Goal: Communication & Community: Answer question/provide support

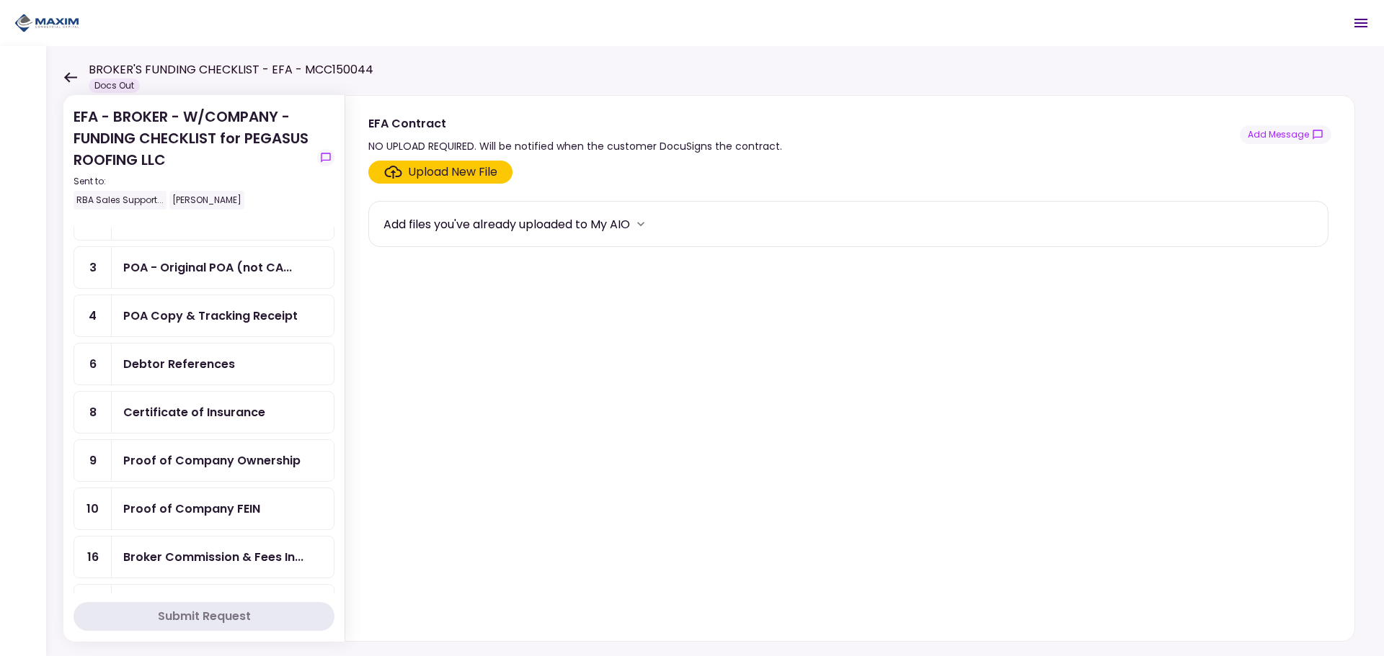
scroll to position [360, 0]
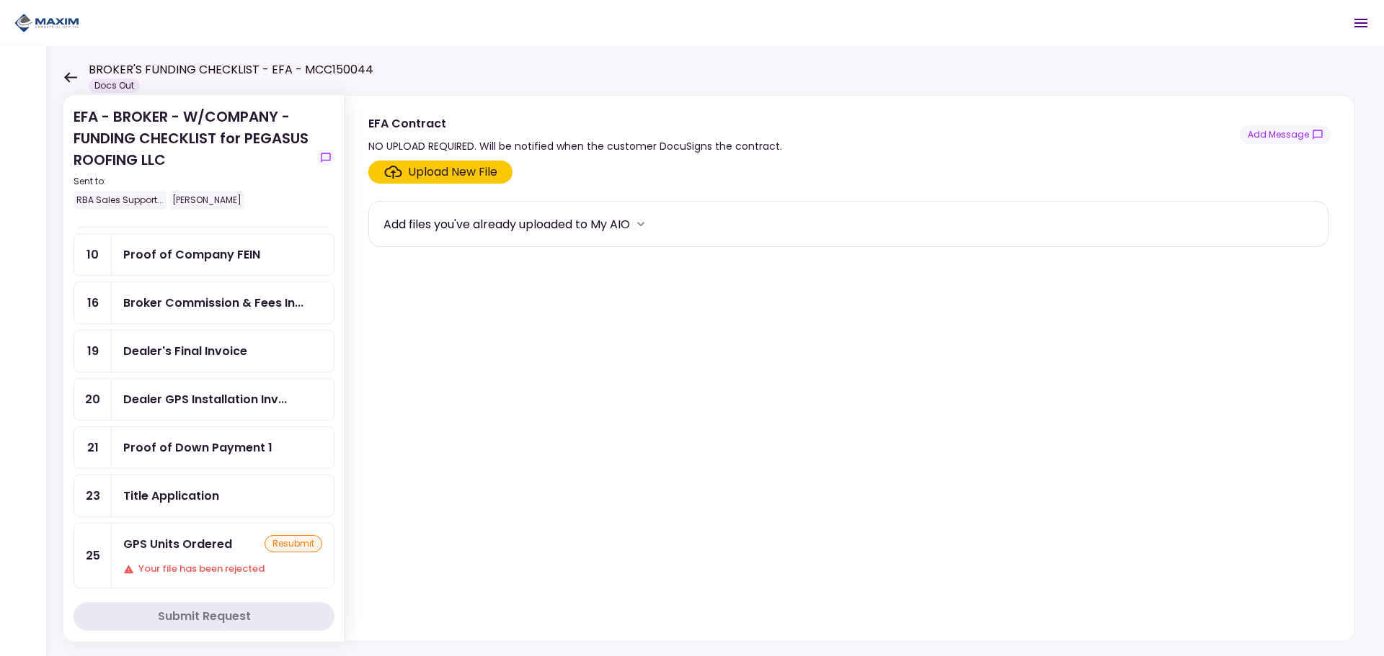
click at [205, 539] on div "GPS Units Ordered" at bounding box center [177, 544] width 109 height 18
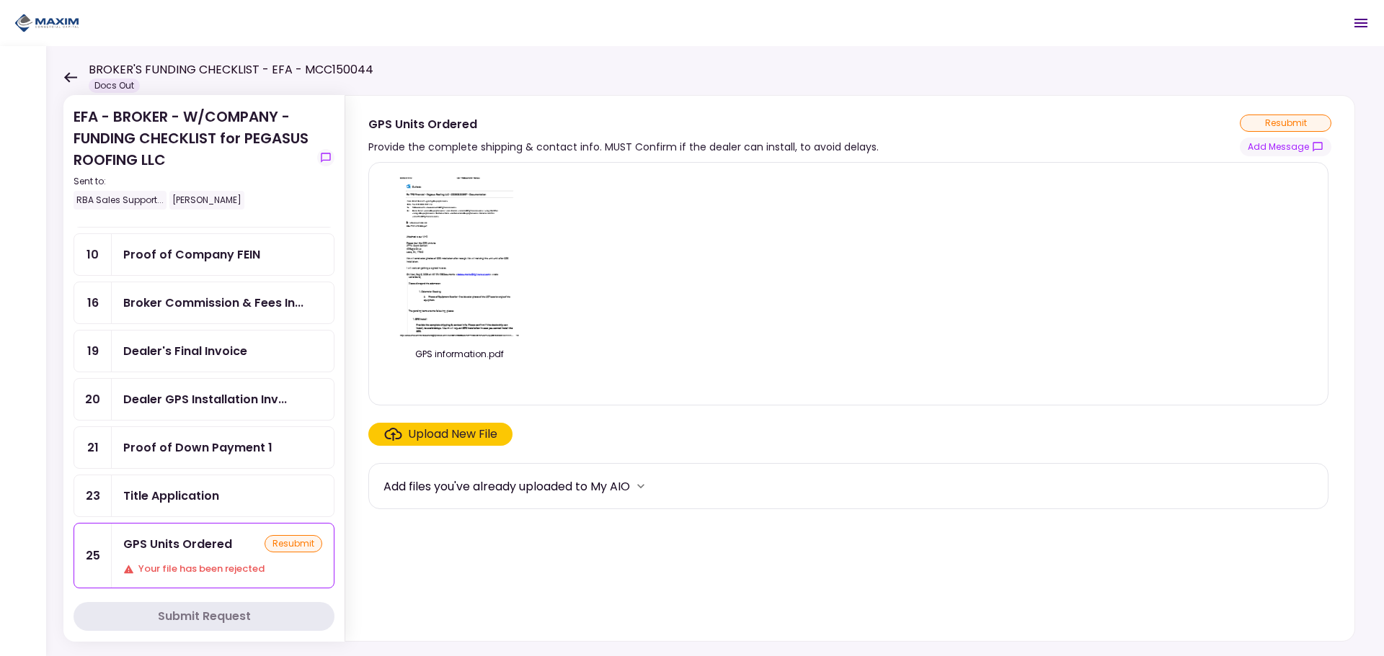
click at [651, 489] on button "more" at bounding box center [641, 487] width 22 height 22
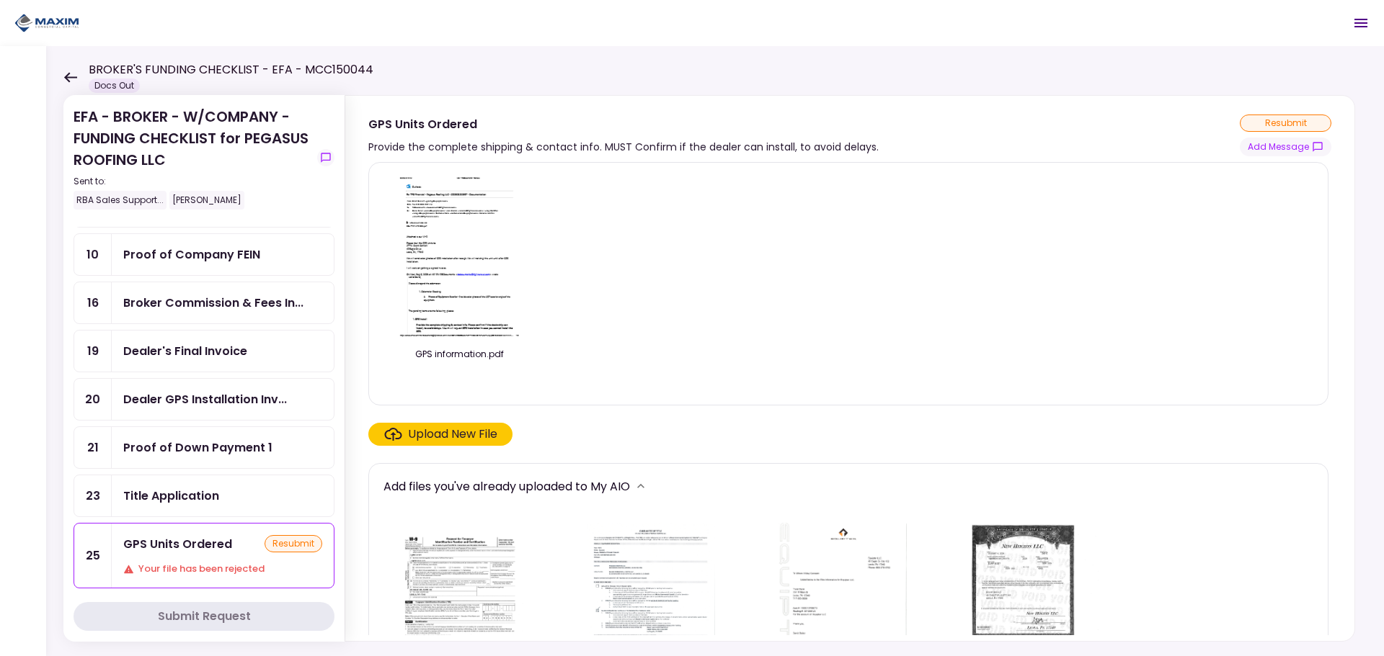
click at [668, 375] on div "GPS information.pdf" at bounding box center [848, 283] width 930 height 219
click at [484, 264] on img at bounding box center [459, 256] width 128 height 165
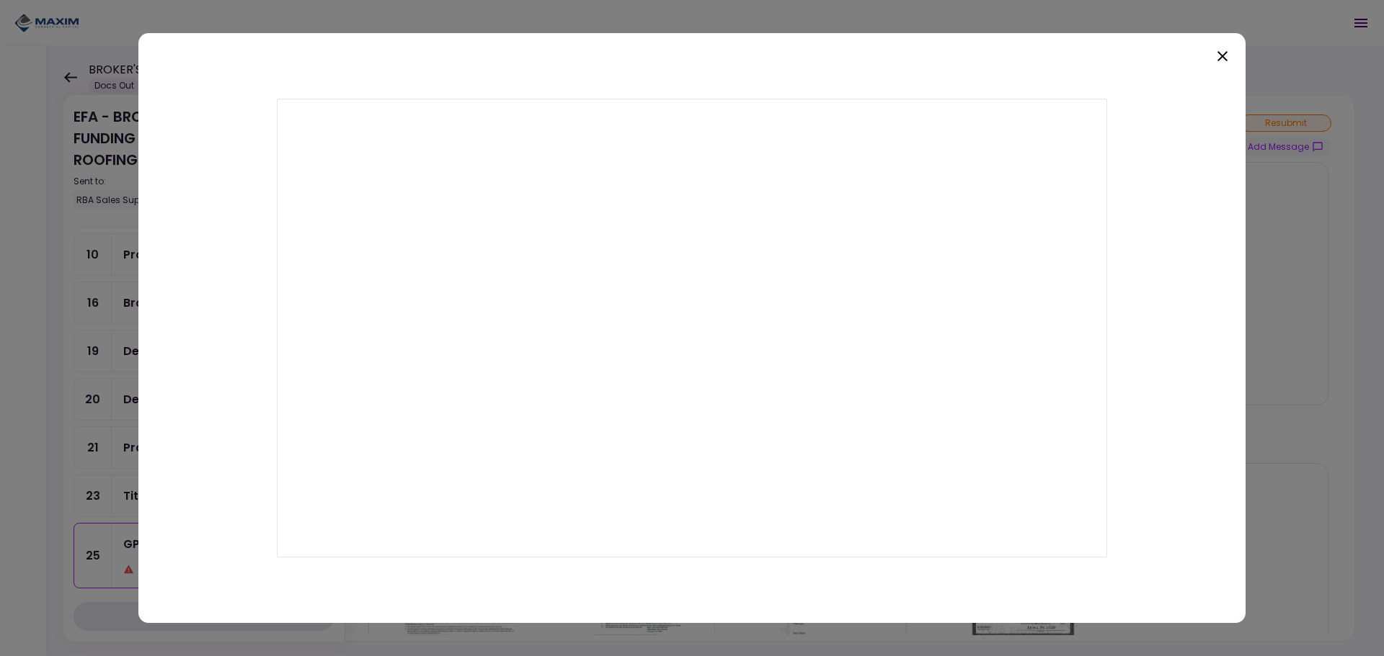
click at [1221, 57] on icon at bounding box center [1222, 56] width 10 height 10
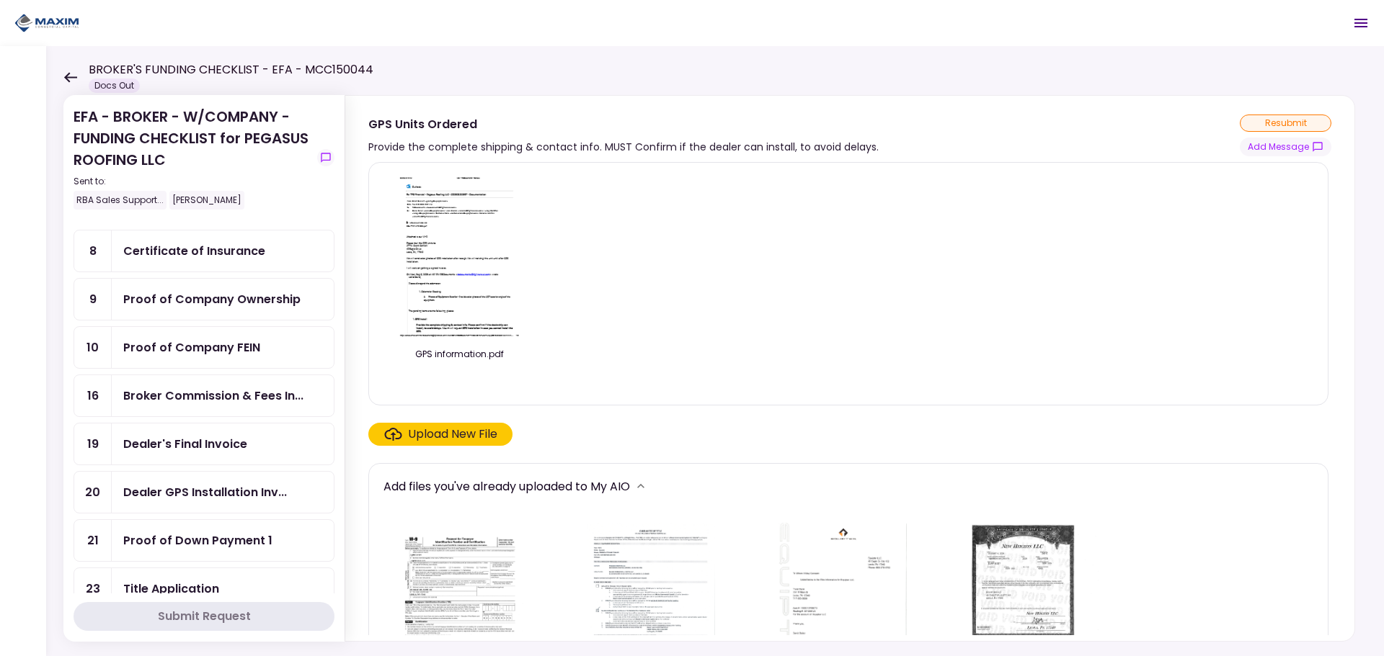
scroll to position [288, 0]
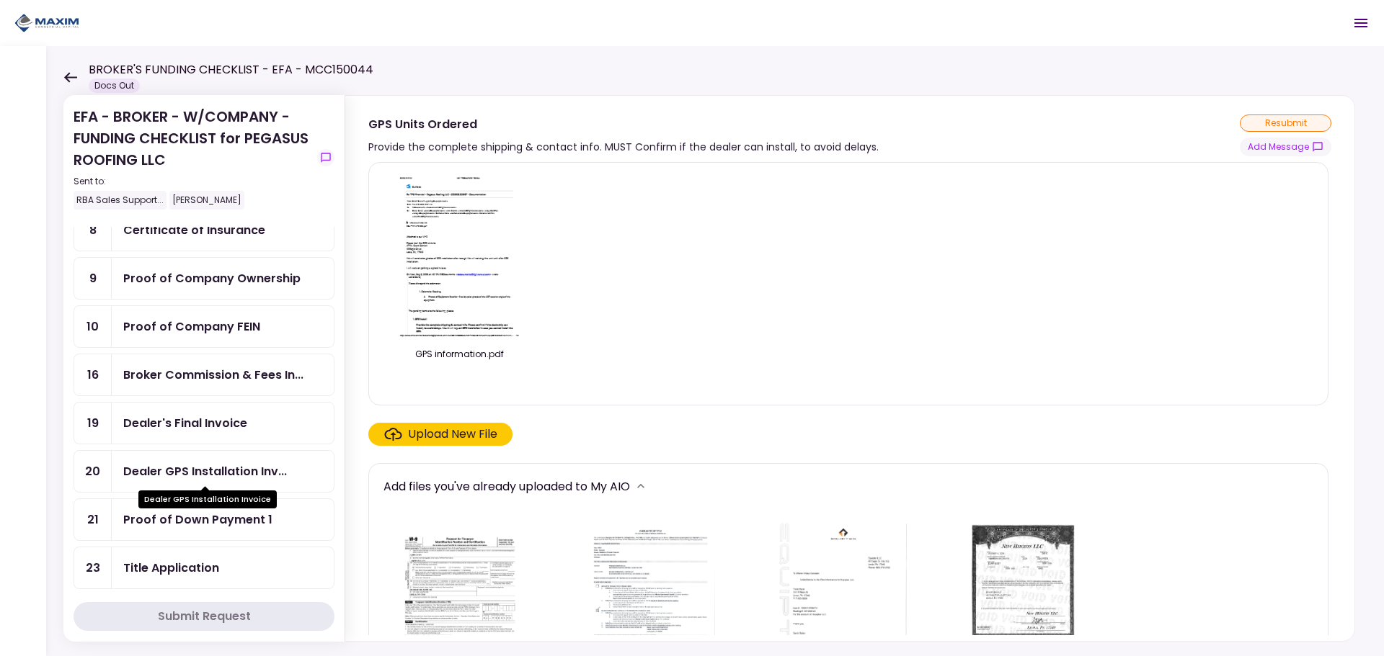
click at [238, 472] on div "Dealer GPS Installation Inv..." at bounding box center [205, 472] width 164 height 18
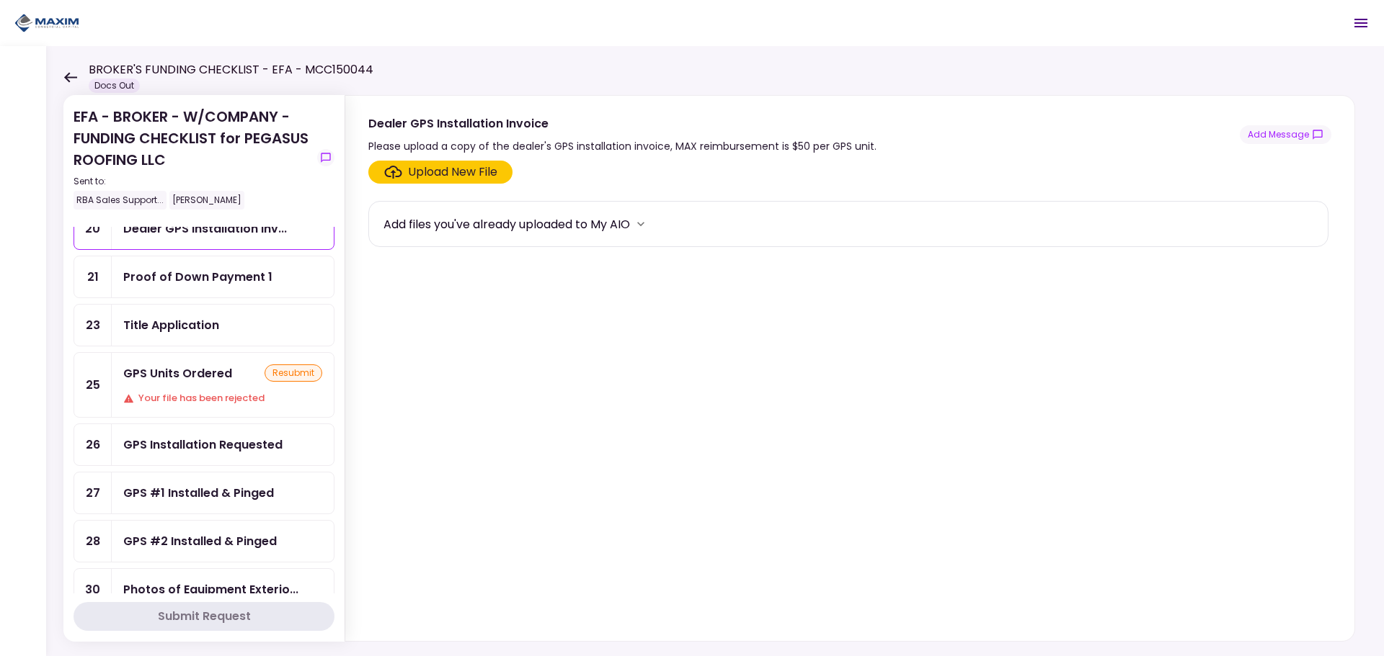
scroll to position [649, 0]
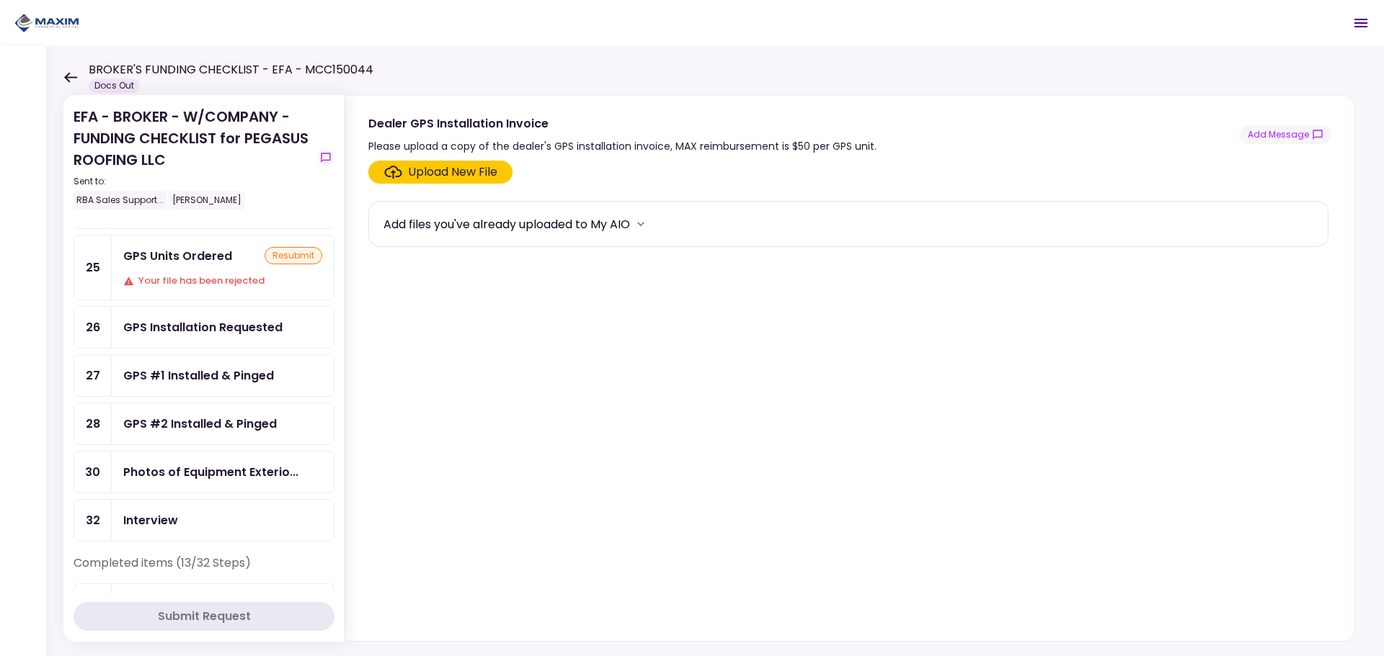
click at [213, 269] on div "GPS Units Ordered resubmit Your file has been rejected" at bounding box center [223, 268] width 222 height 64
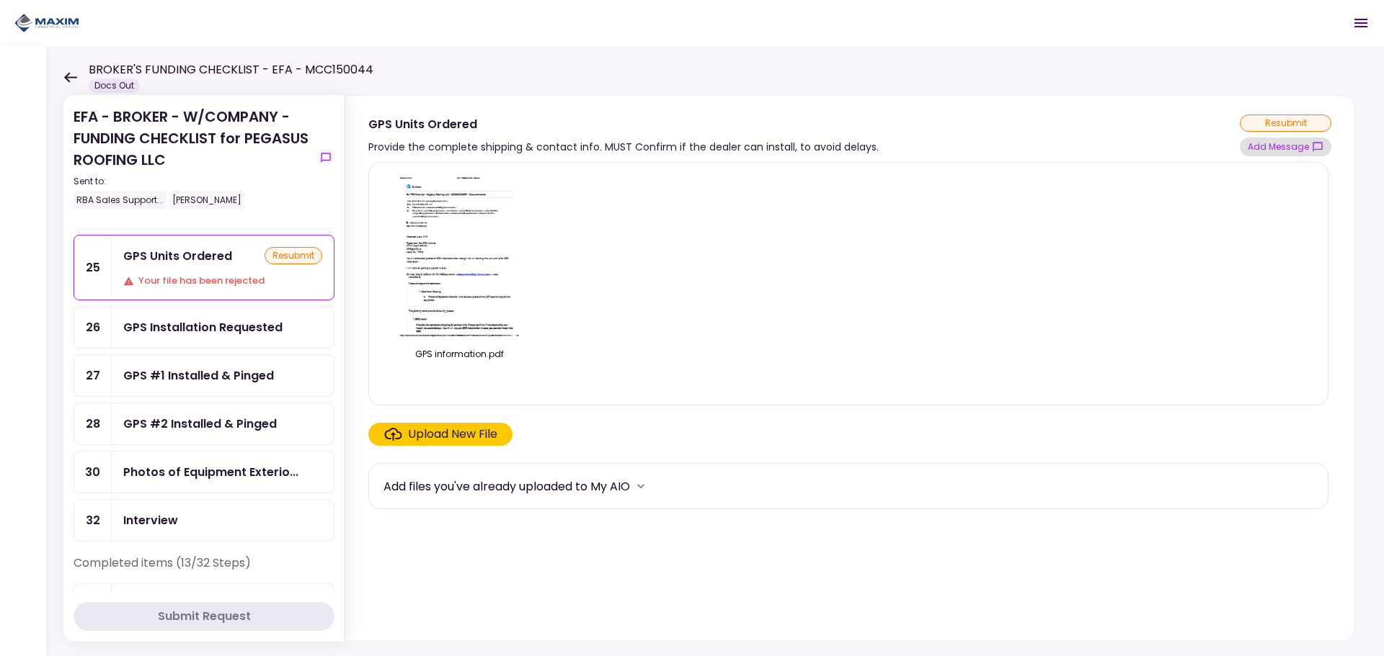
click at [1273, 146] on button "Add Message" at bounding box center [1285, 147] width 92 height 19
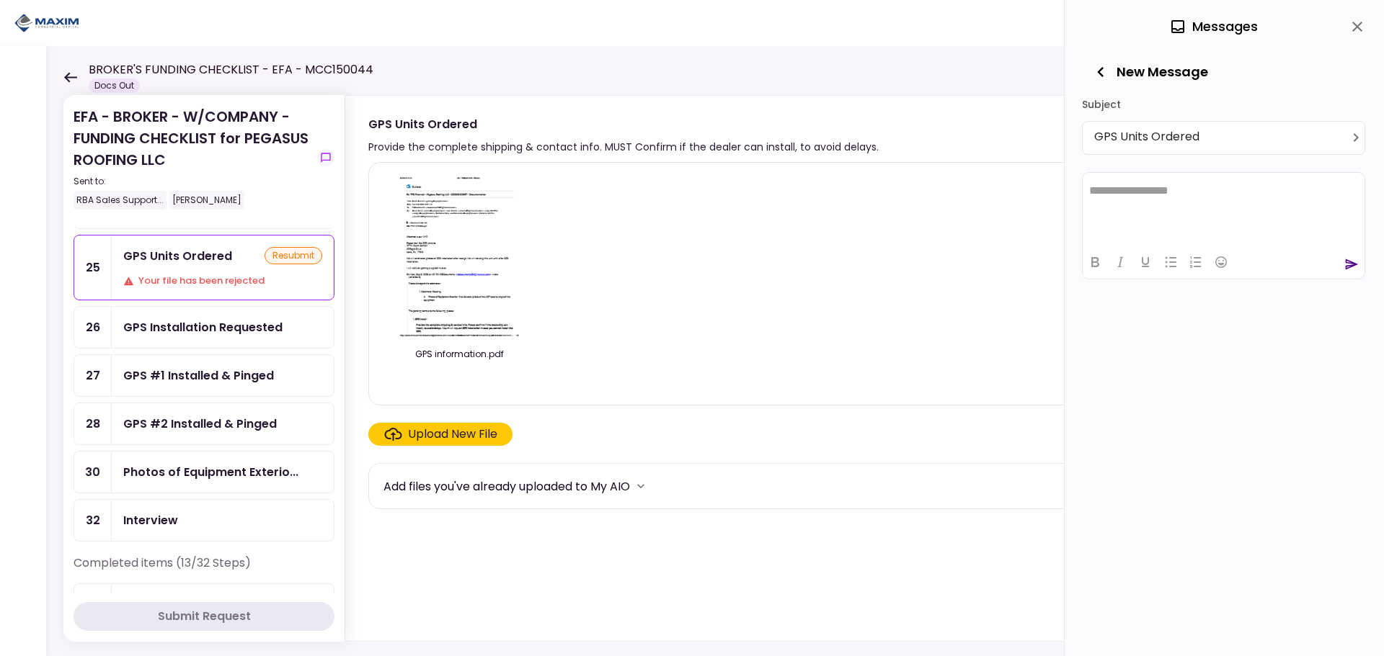
click at [1349, 23] on icon "close" at bounding box center [1356, 26] width 17 height 17
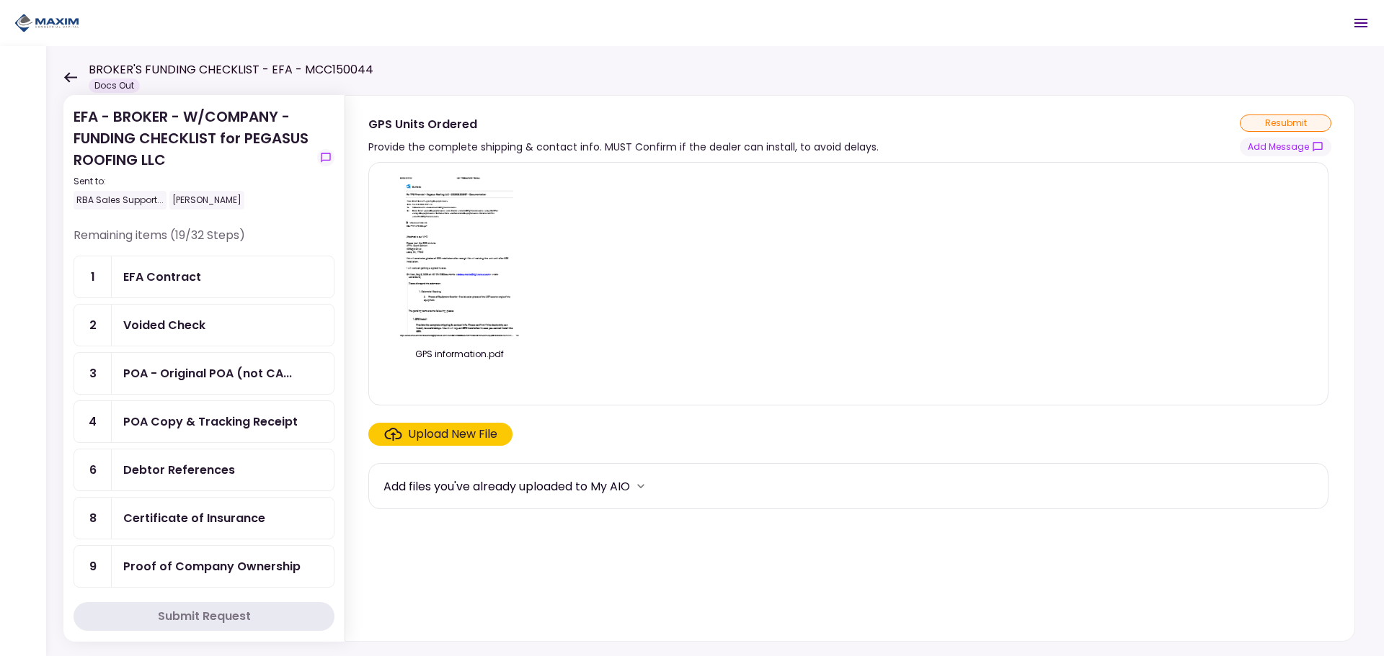
click at [494, 271] on img at bounding box center [459, 256] width 128 height 165
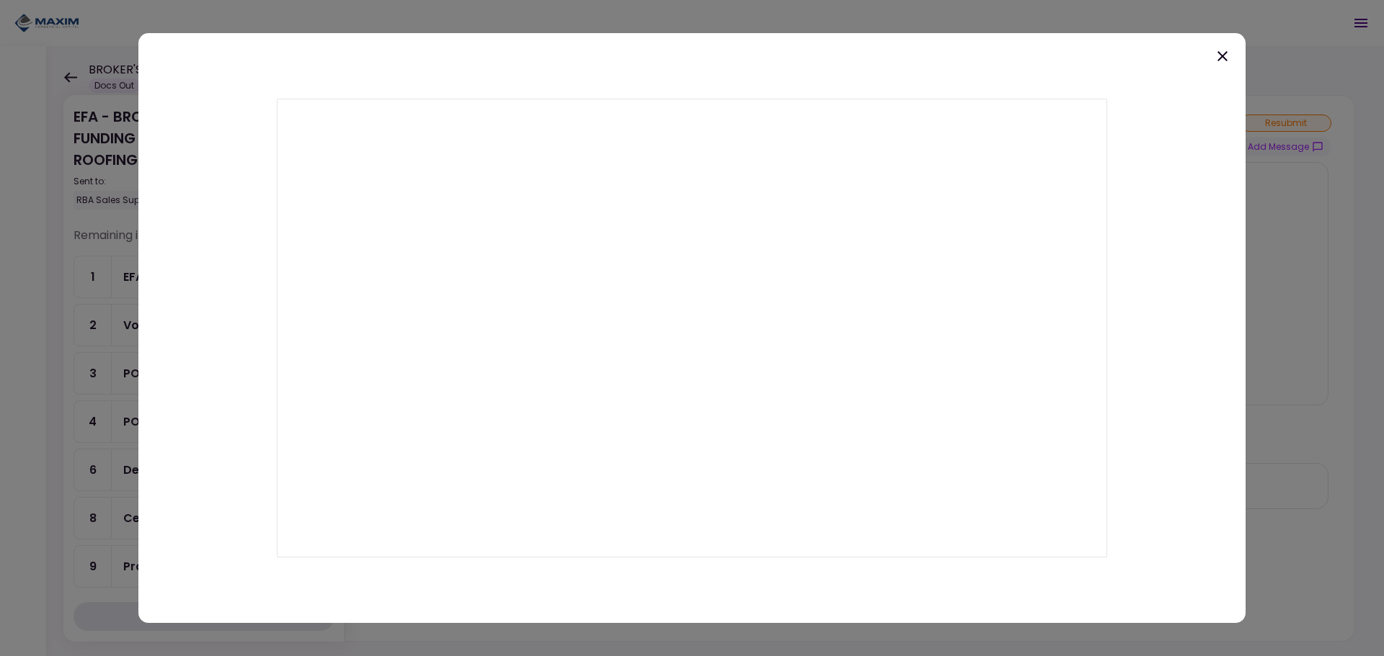
click at [1221, 53] on icon at bounding box center [1221, 56] width 17 height 17
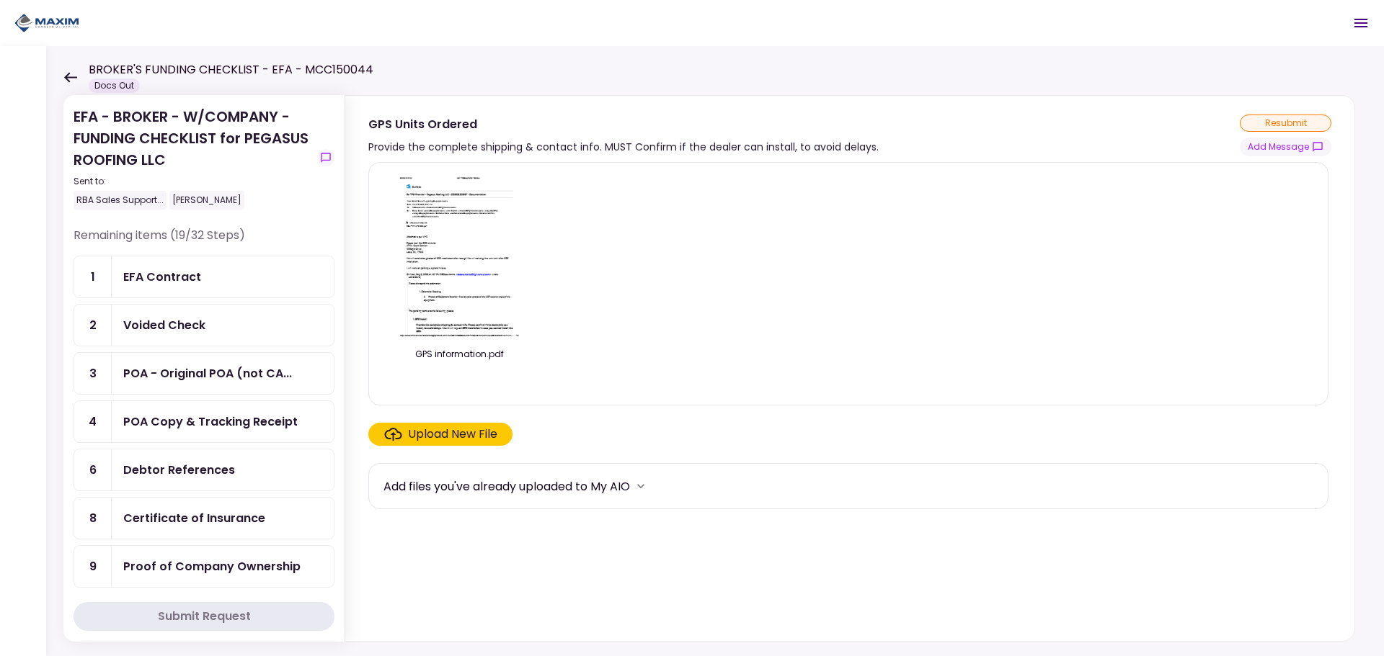
click at [474, 275] on img at bounding box center [459, 256] width 128 height 165
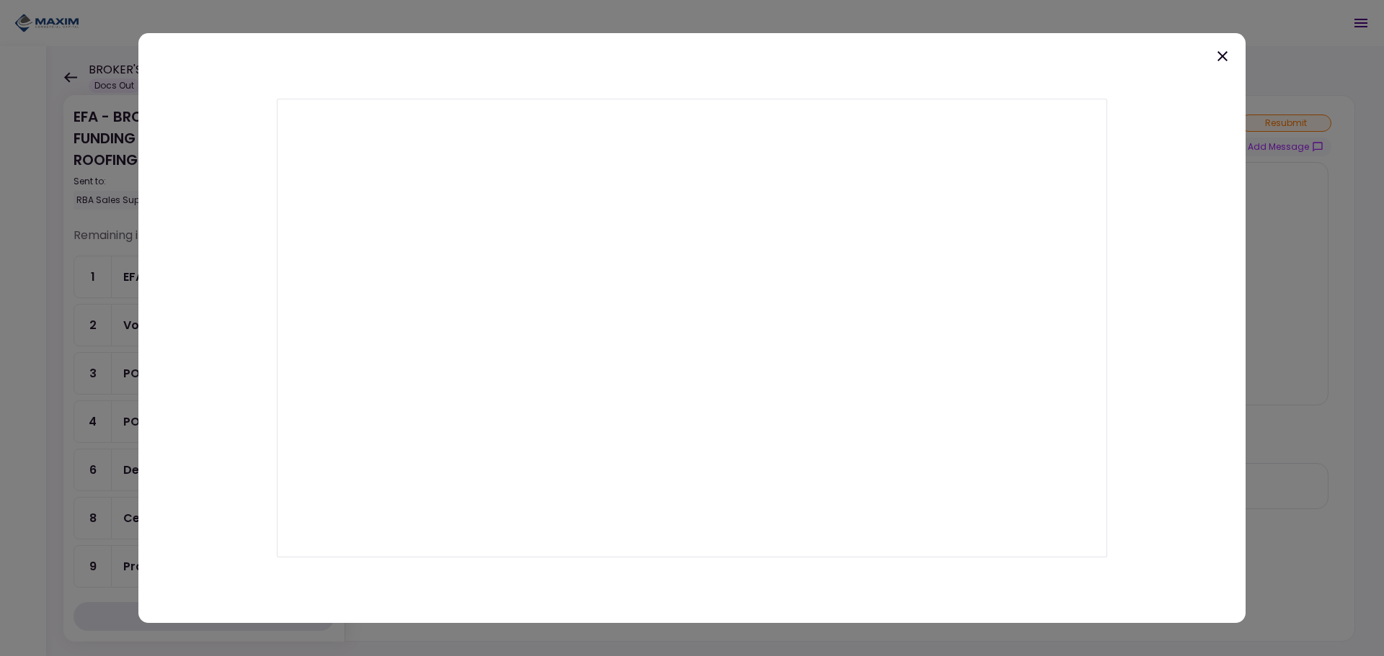
click at [1216, 58] on icon at bounding box center [1221, 56] width 17 height 17
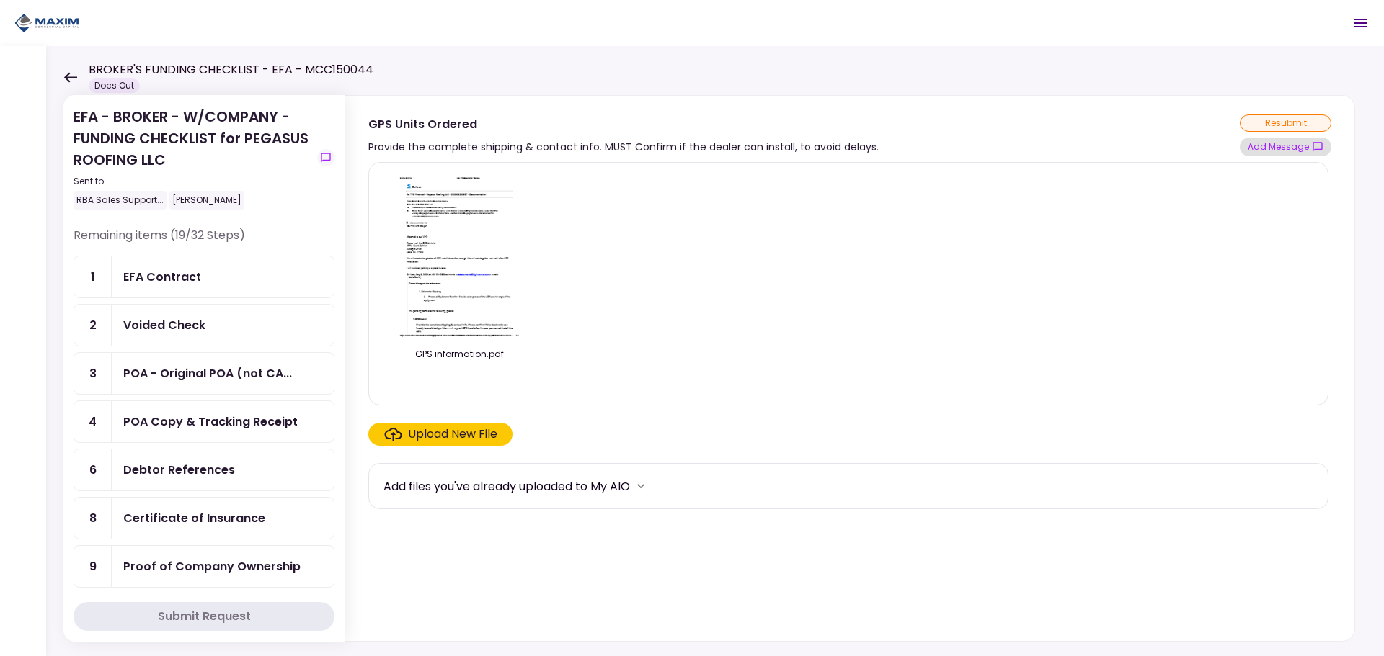
click at [1267, 138] on button "Add Message" at bounding box center [1285, 147] width 92 height 19
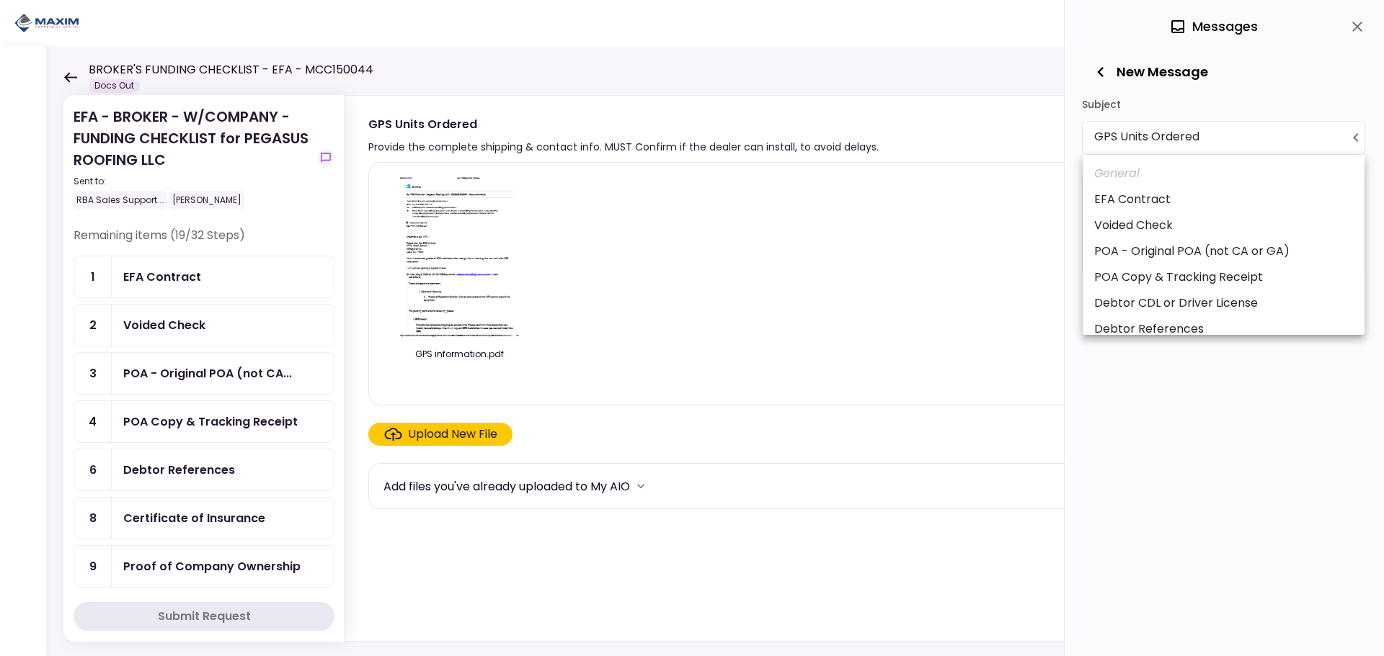
click at [1181, 128] on body "**********" at bounding box center [692, 328] width 1384 height 656
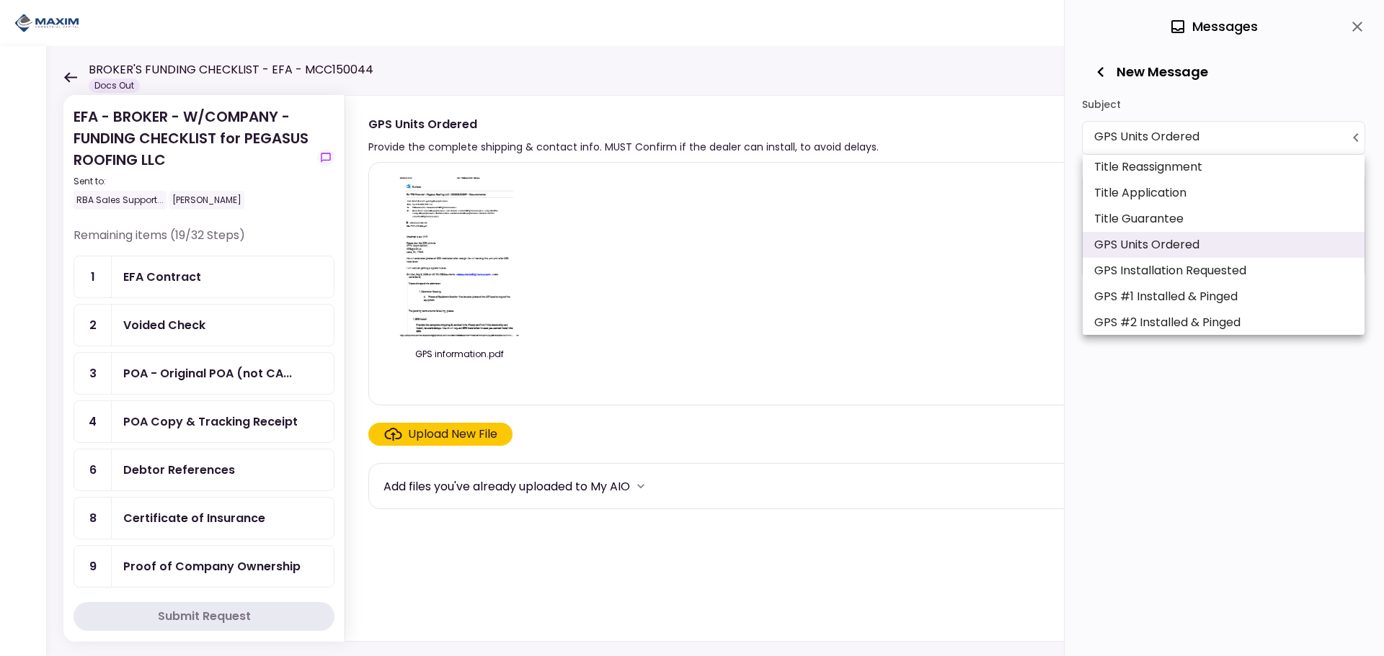
click at [1180, 128] on div at bounding box center [692, 328] width 1384 height 656
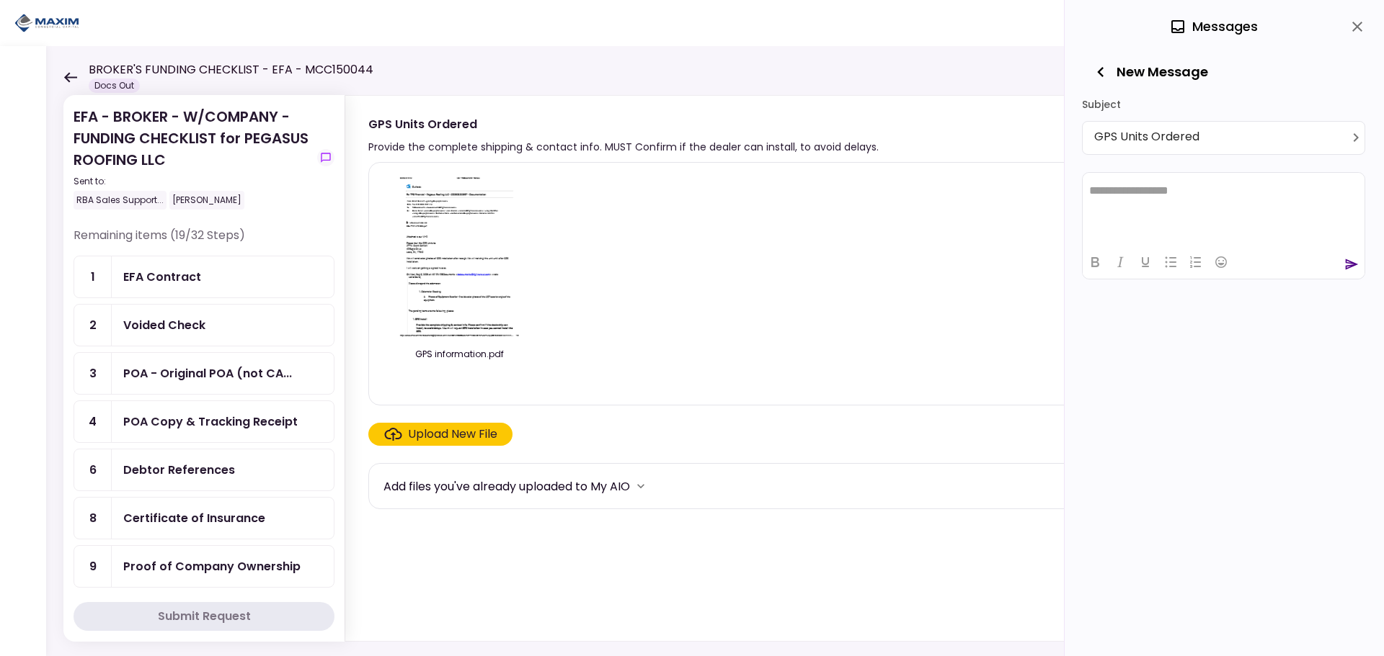
click at [1206, 207] on html "**********" at bounding box center [1223, 190] width 282 height 36
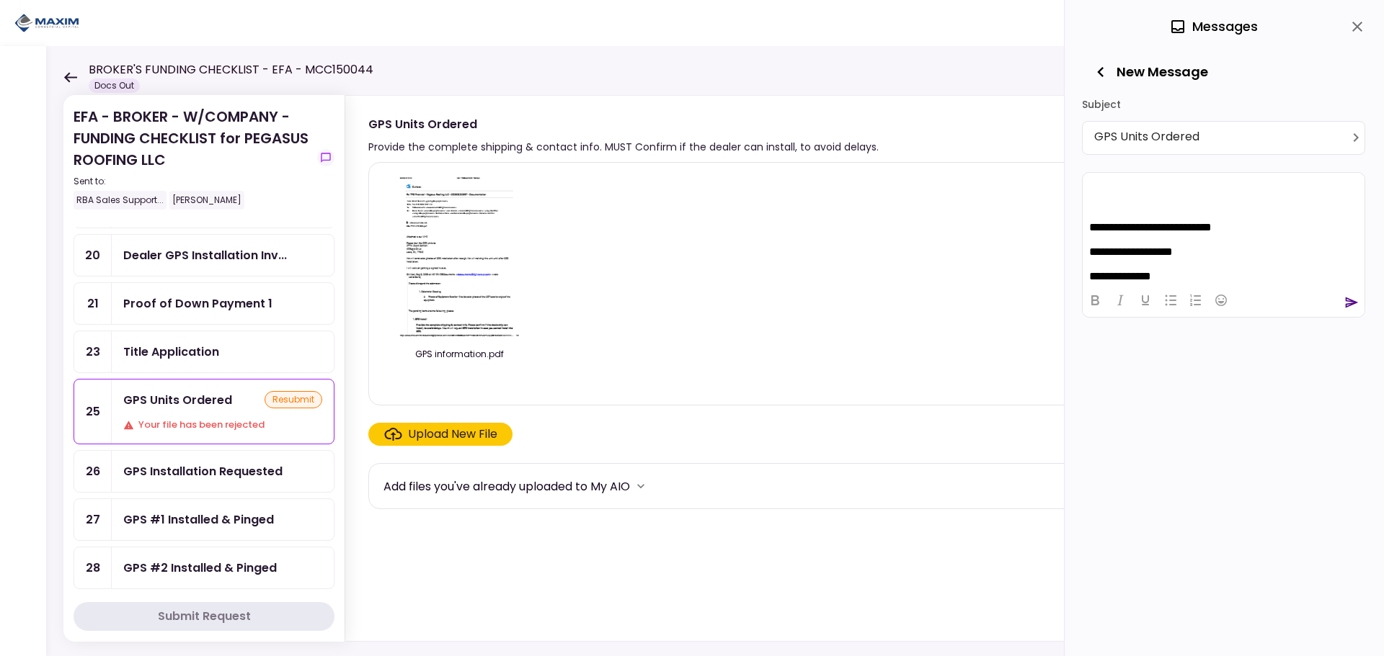
scroll to position [72, 0]
drag, startPoint x: 1211, startPoint y: 210, endPoint x: 1090, endPoint y: 202, distance: 120.6
click at [1090, 202] on body "**********" at bounding box center [1223, 229] width 270 height 235
click at [1219, 304] on icon "Emojis" at bounding box center [1220, 300] width 17 height 17
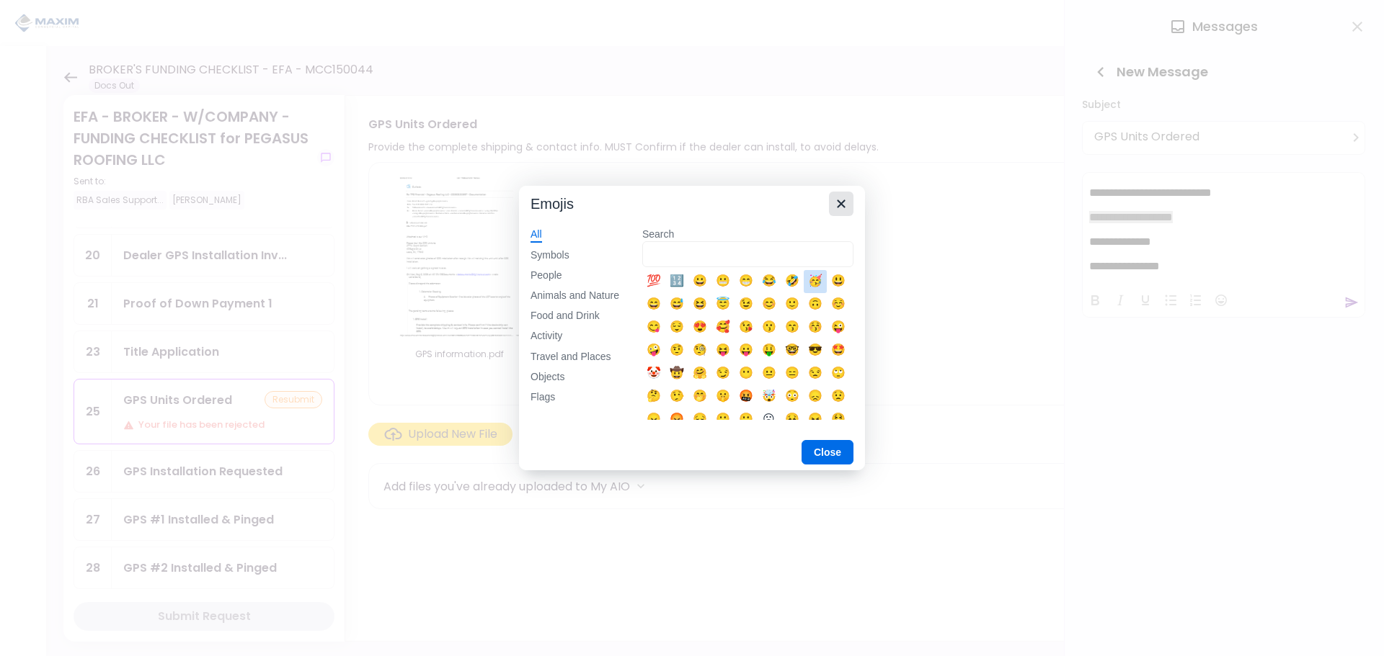
click at [841, 209] on icon "Close" at bounding box center [840, 203] width 17 height 17
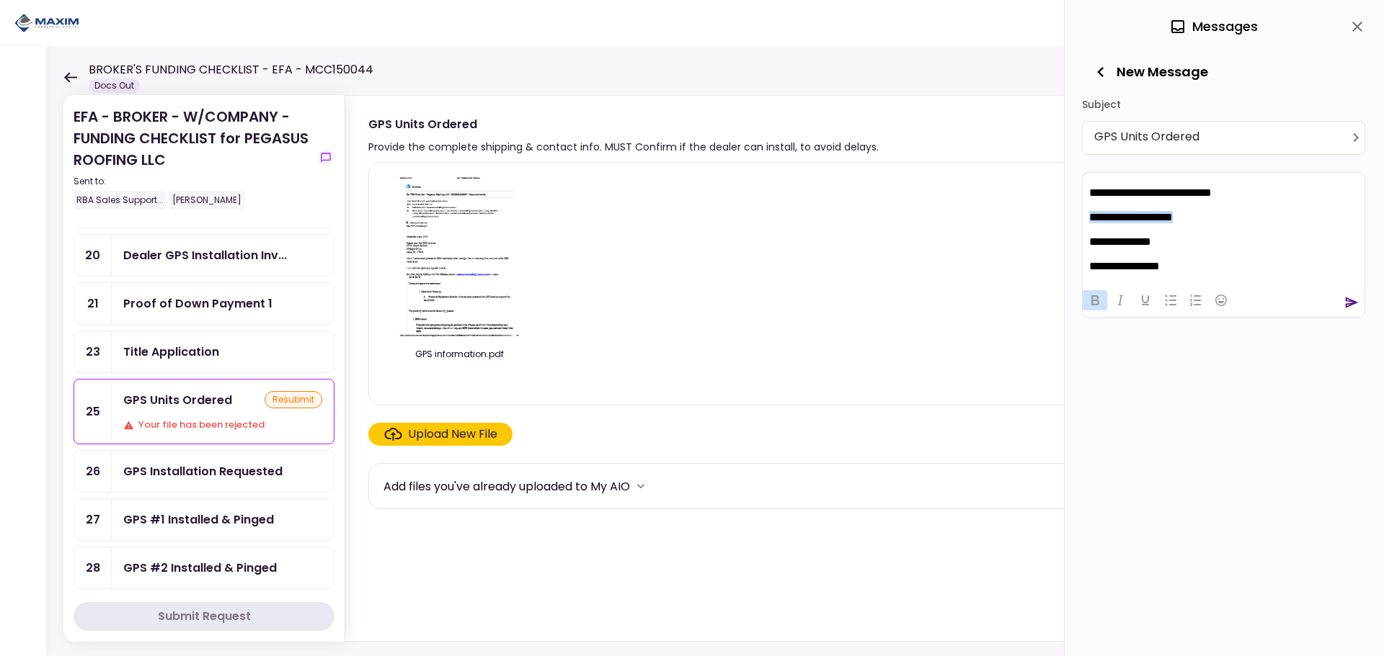
click at [1105, 293] on button "Bold" at bounding box center [1094, 300] width 24 height 20
click at [1207, 253] on body "**********" at bounding box center [1223, 229] width 270 height 235
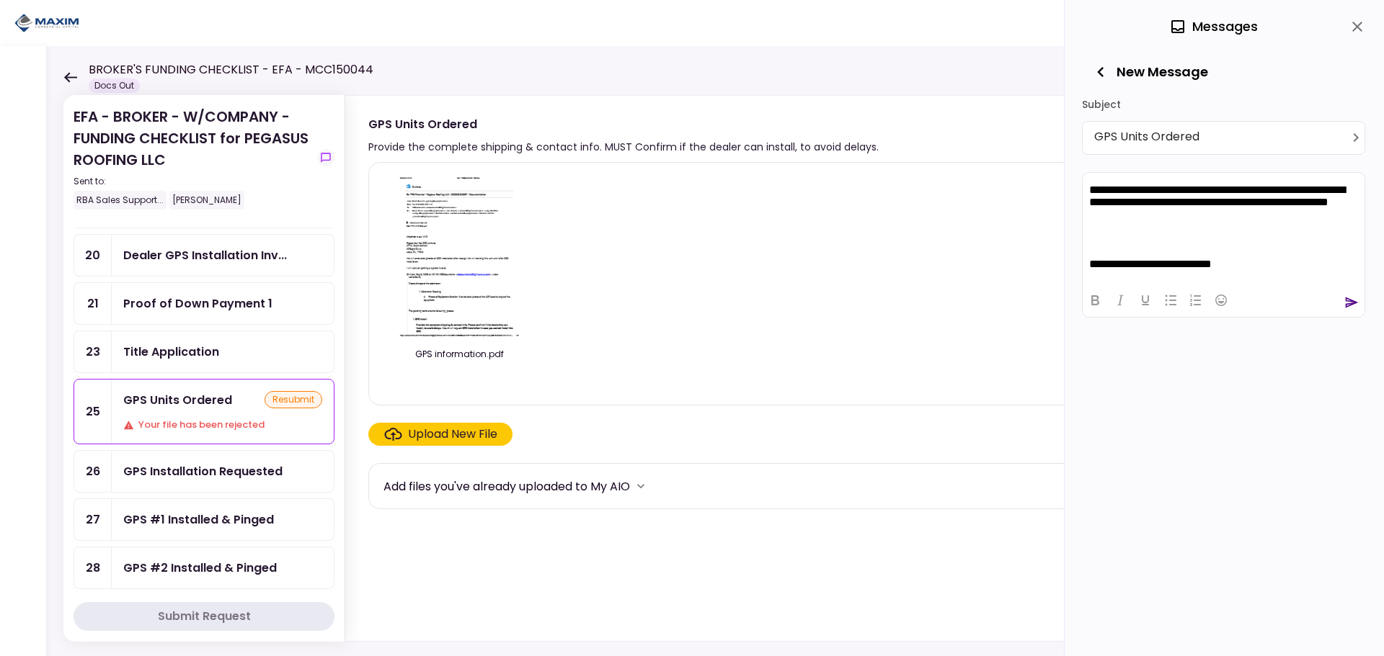
scroll to position [0, 0]
click at [1343, 303] on div at bounding box center [1223, 300] width 282 height 28
click at [1345, 302] on icon "send" at bounding box center [1351, 302] width 14 height 14
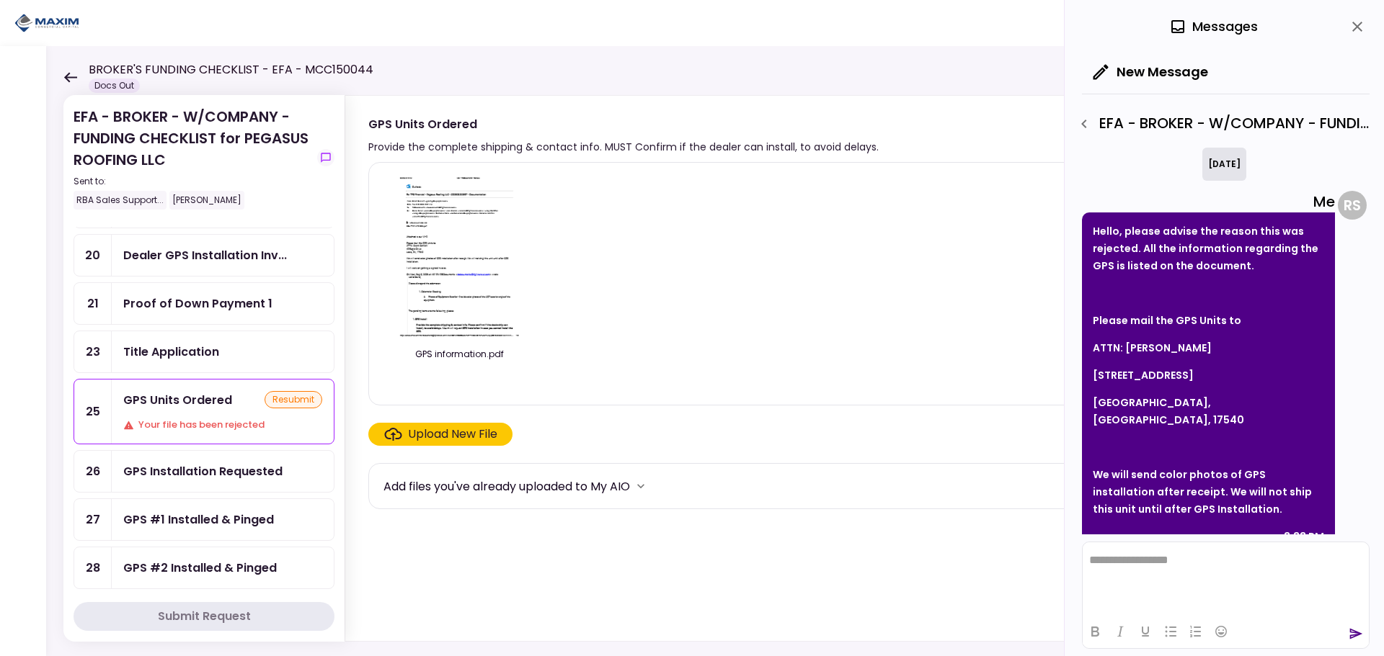
scroll to position [7, 0]
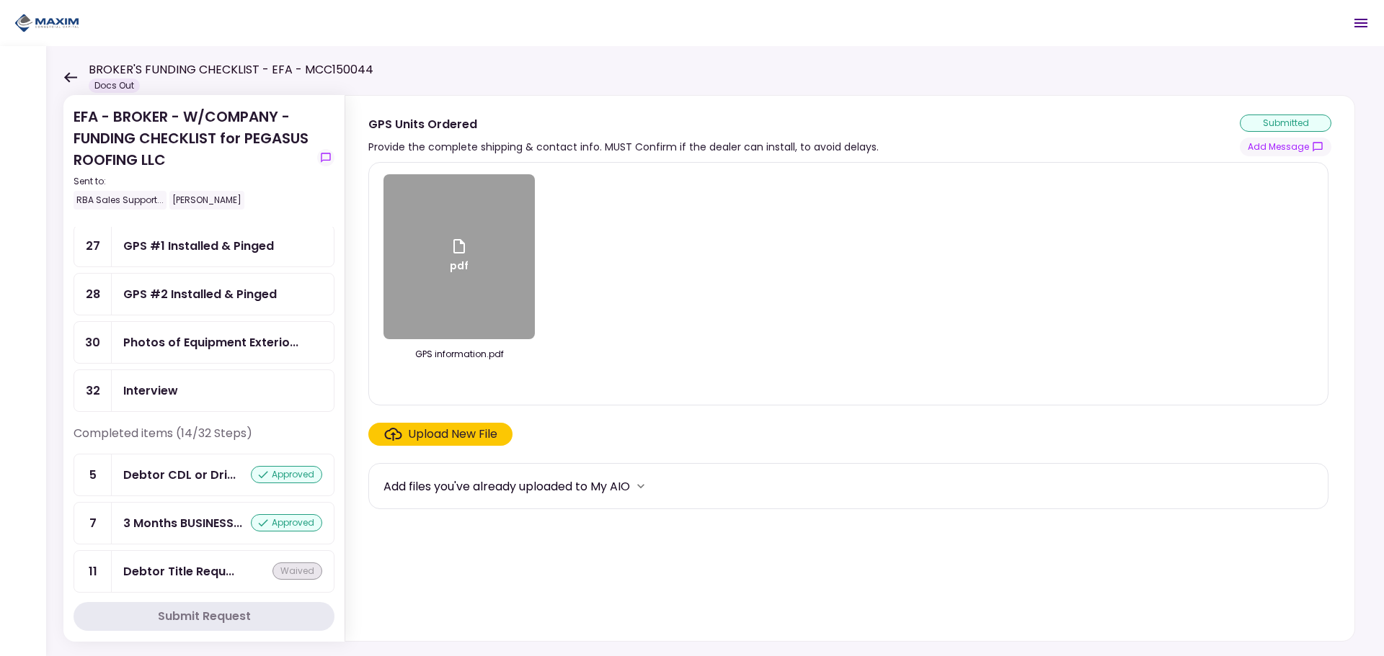
scroll to position [721, 0]
